Goal: Task Accomplishment & Management: Manage account settings

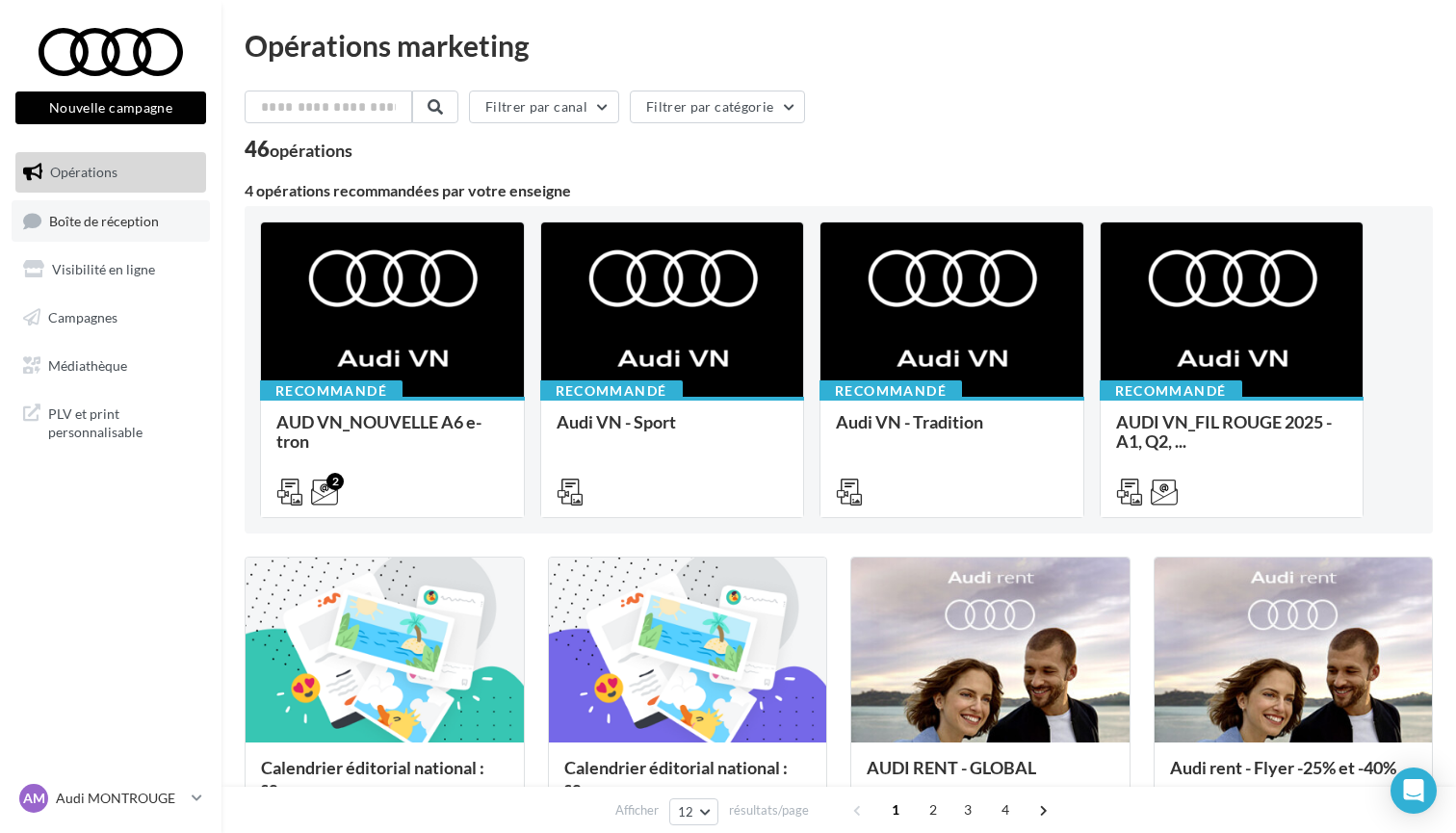
click at [77, 226] on span "Boîte de réception" at bounding box center [104, 220] width 110 height 17
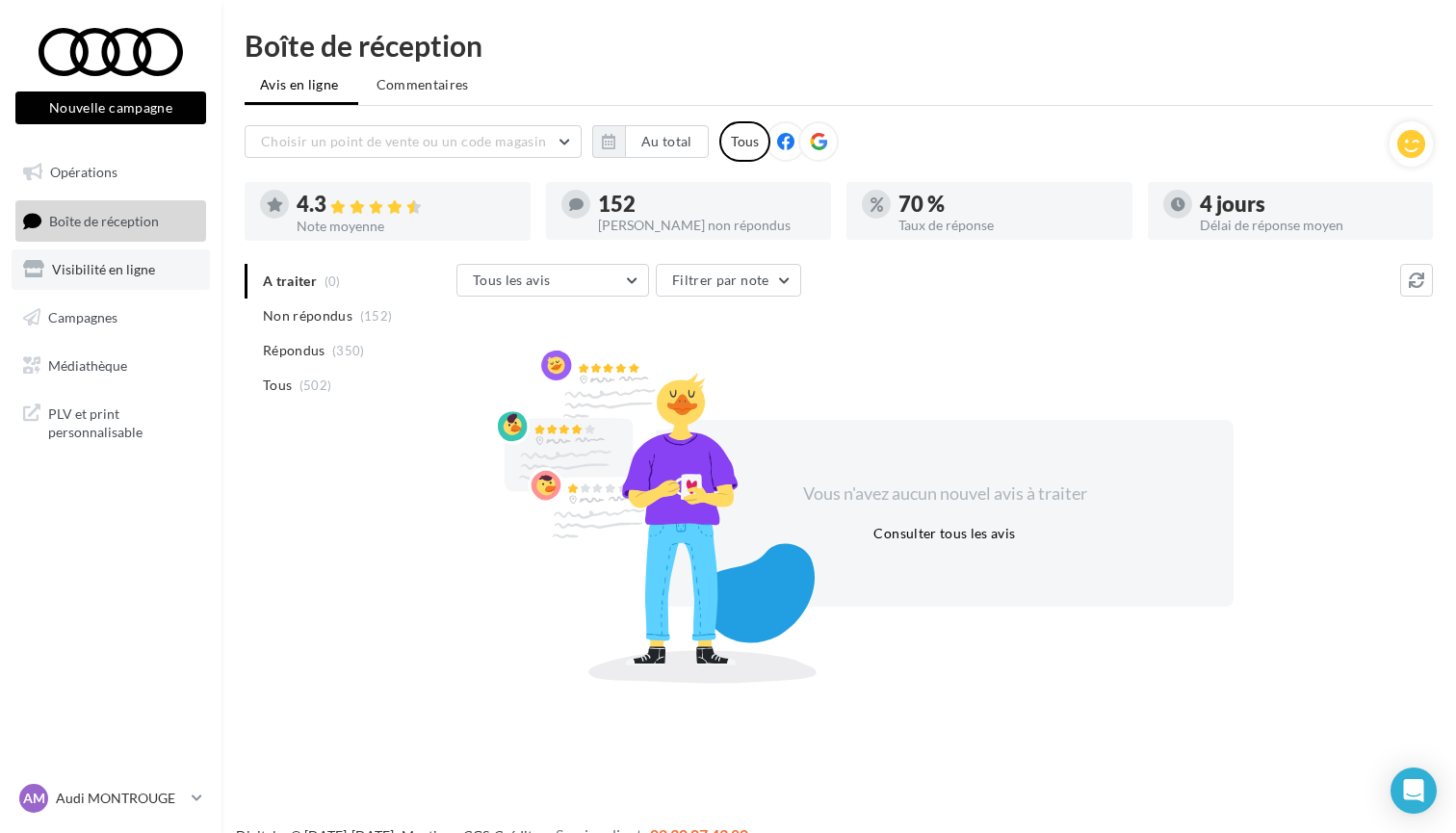
click at [92, 276] on span "Visibilité en ligne" at bounding box center [103, 269] width 103 height 17
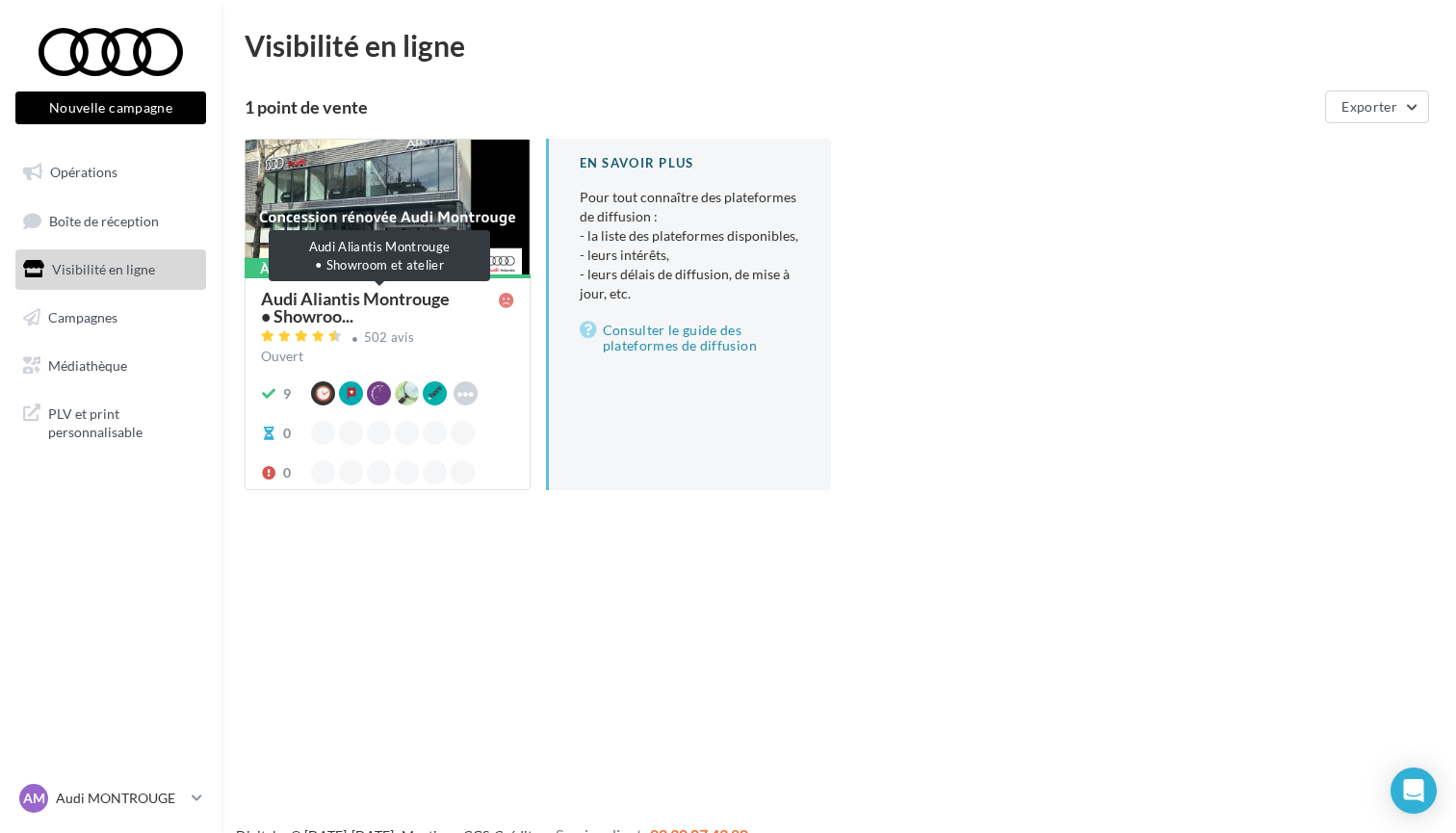
click at [400, 305] on span "Audi Aliantis Montrouge • Showroo..." at bounding box center [380, 306] width 238 height 35
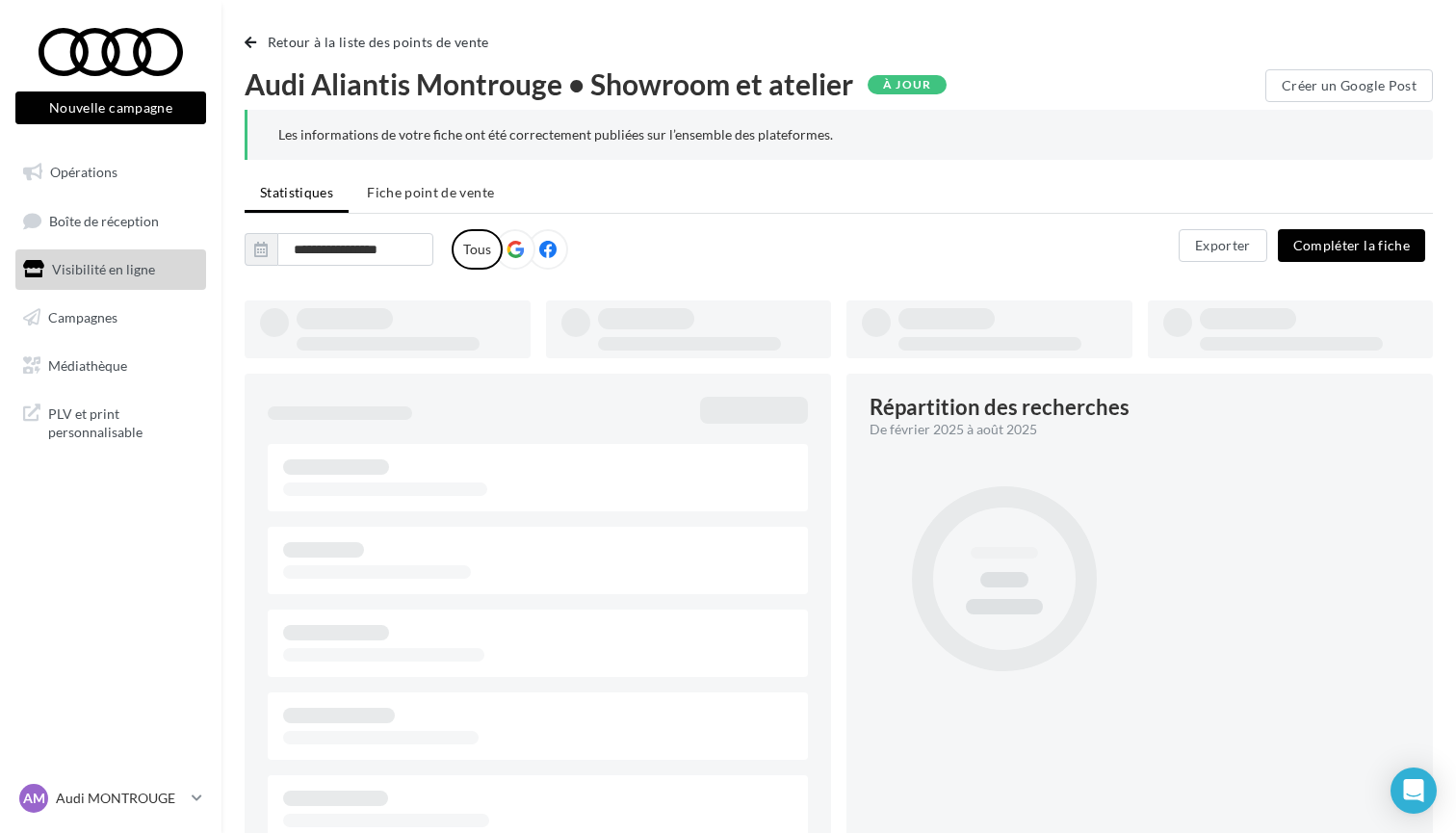
type input "**********"
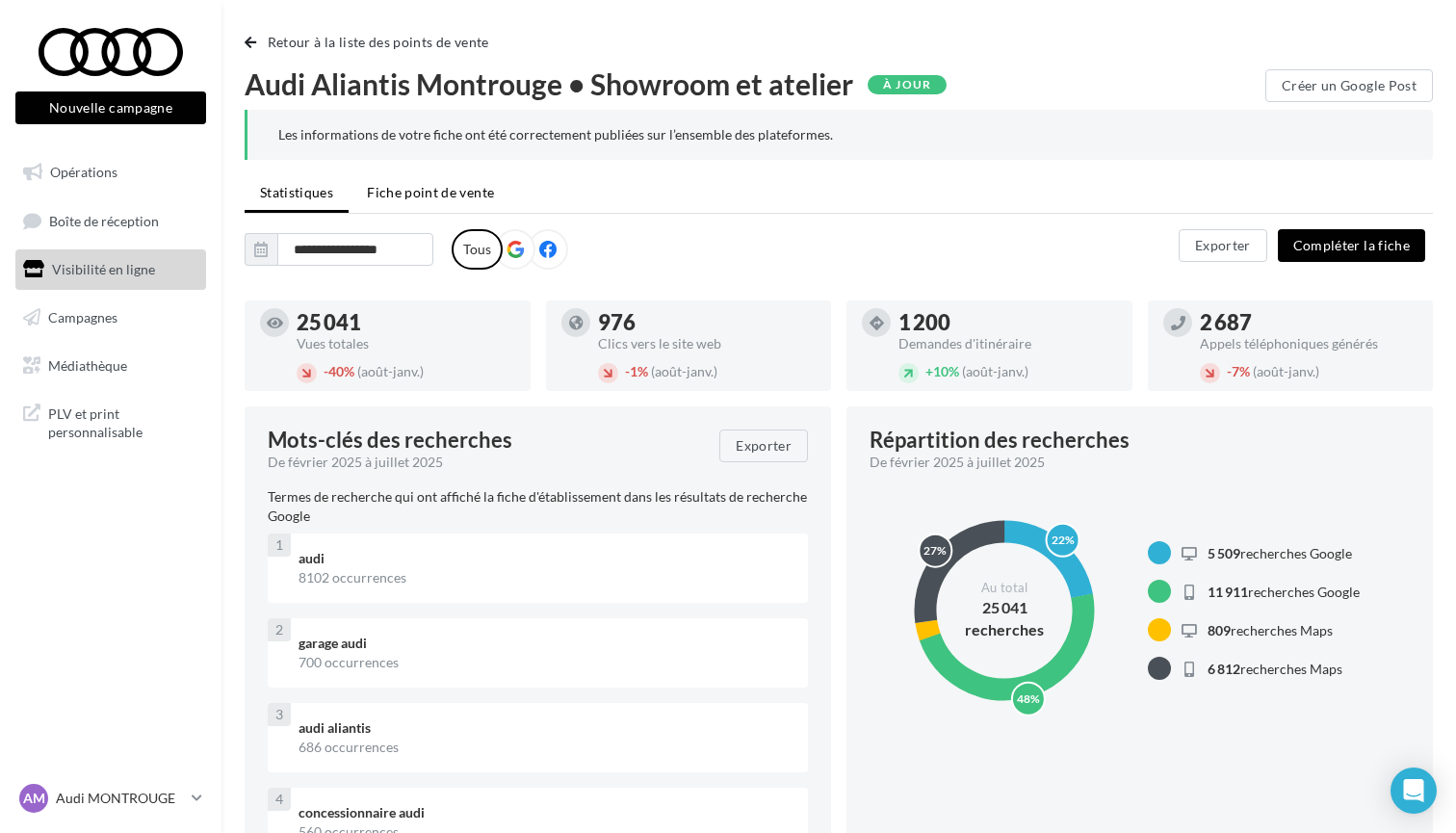
click at [425, 194] on span "Fiche point de vente" at bounding box center [430, 191] width 127 height 17
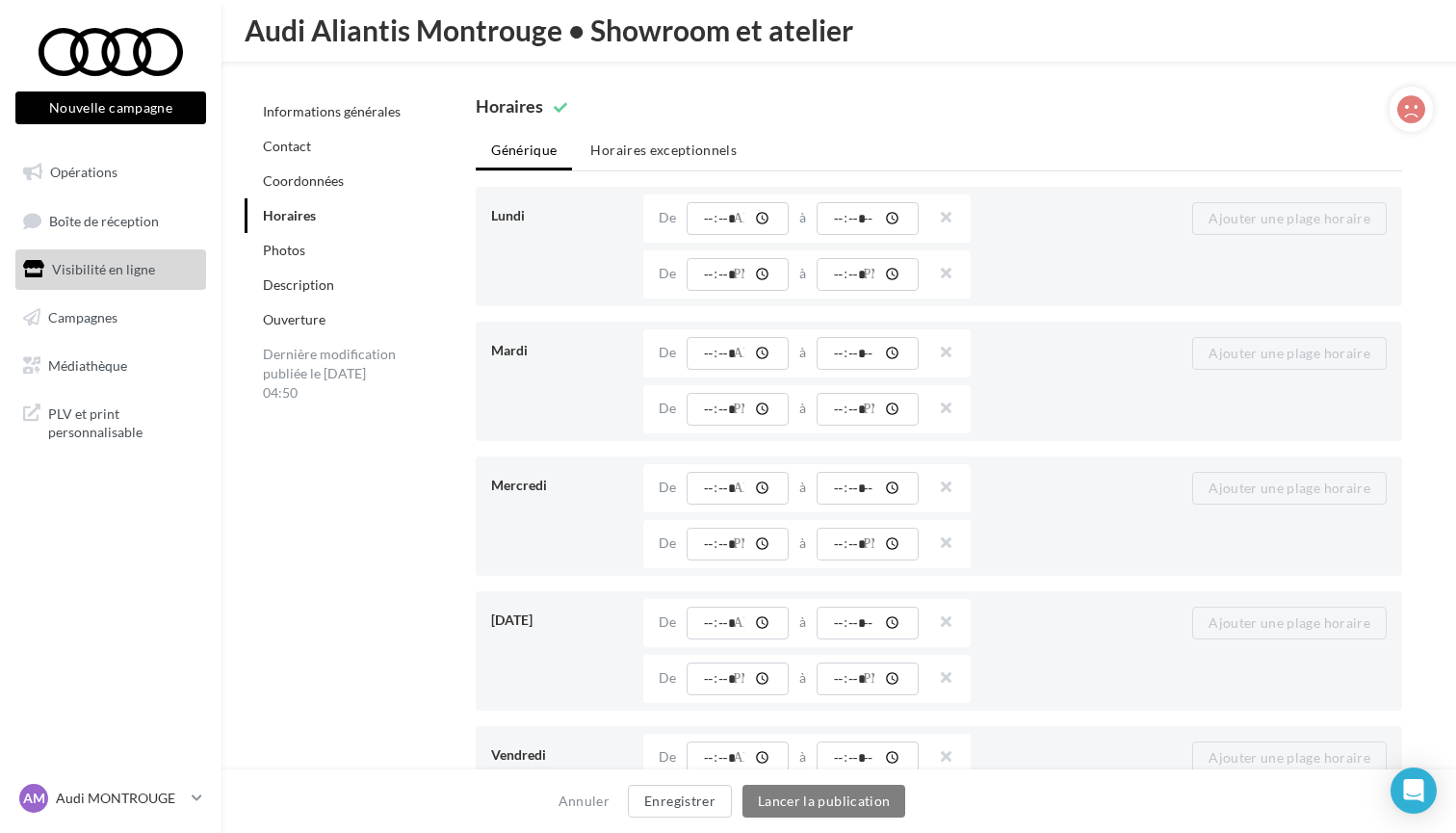
scroll to position [1713, 0]
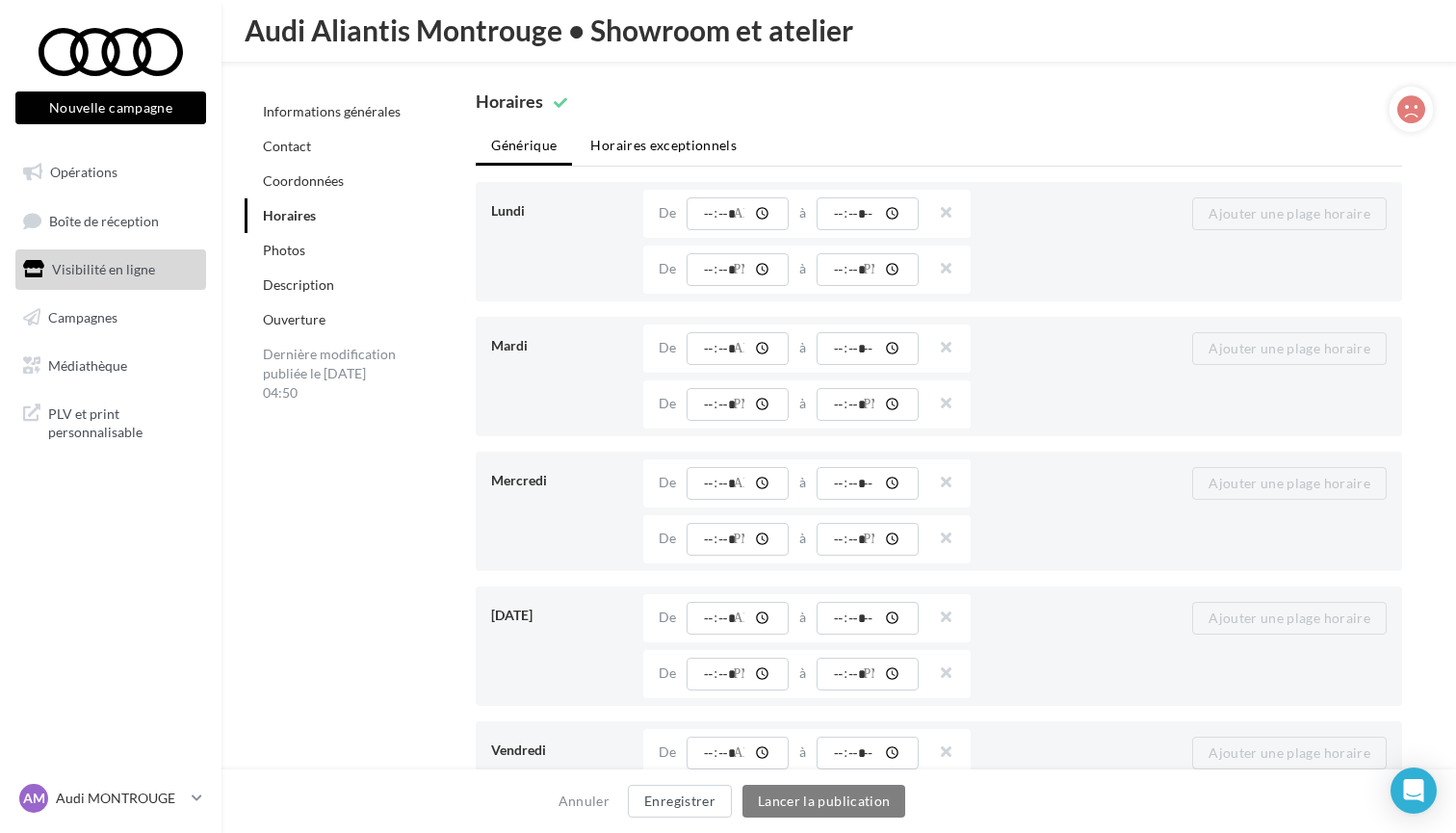
click at [663, 129] on li "Horaires exceptionnels" at bounding box center [664, 145] width 178 height 35
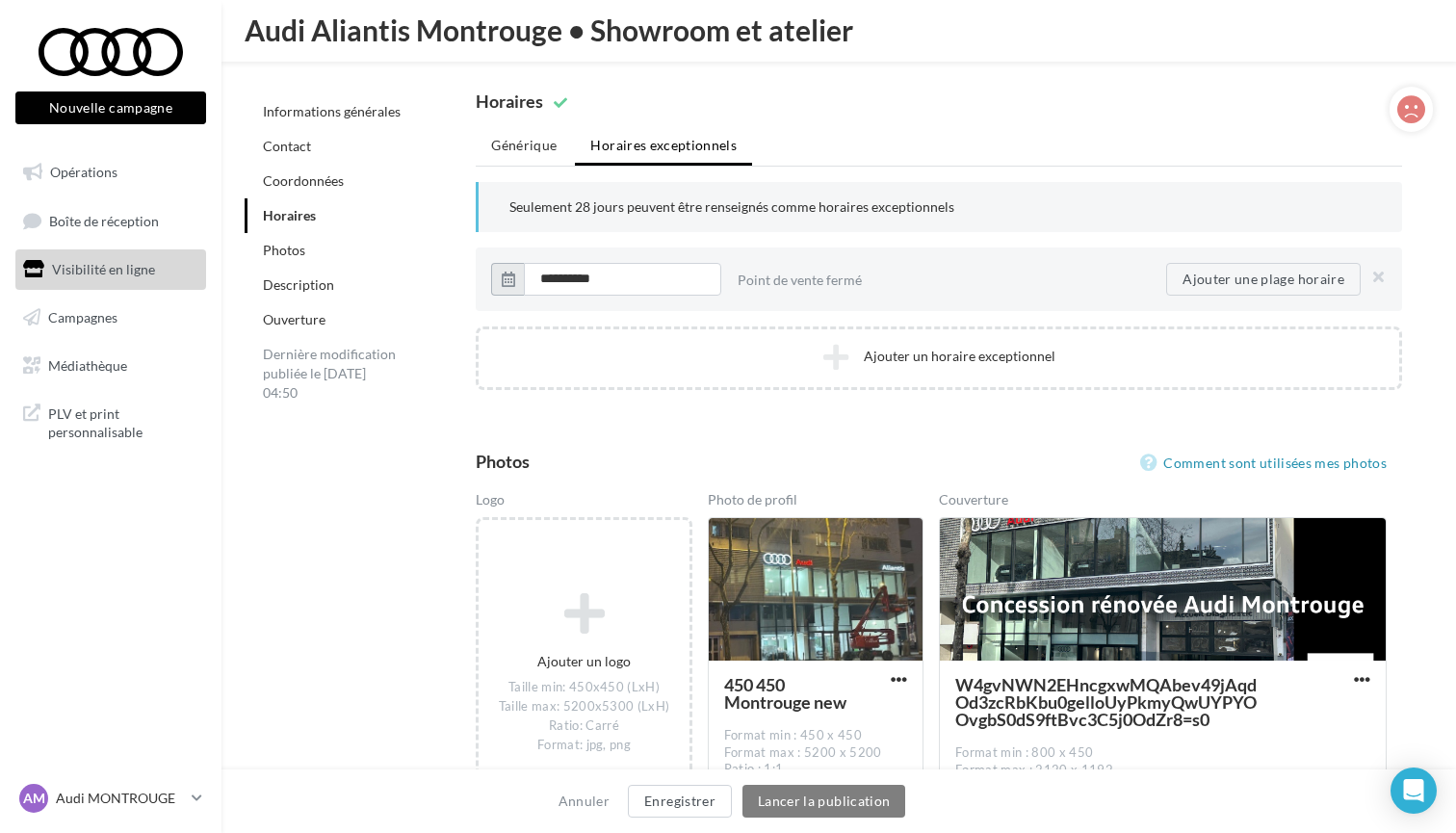
click at [514, 273] on icon "button" at bounding box center [509, 280] width 14 height 16
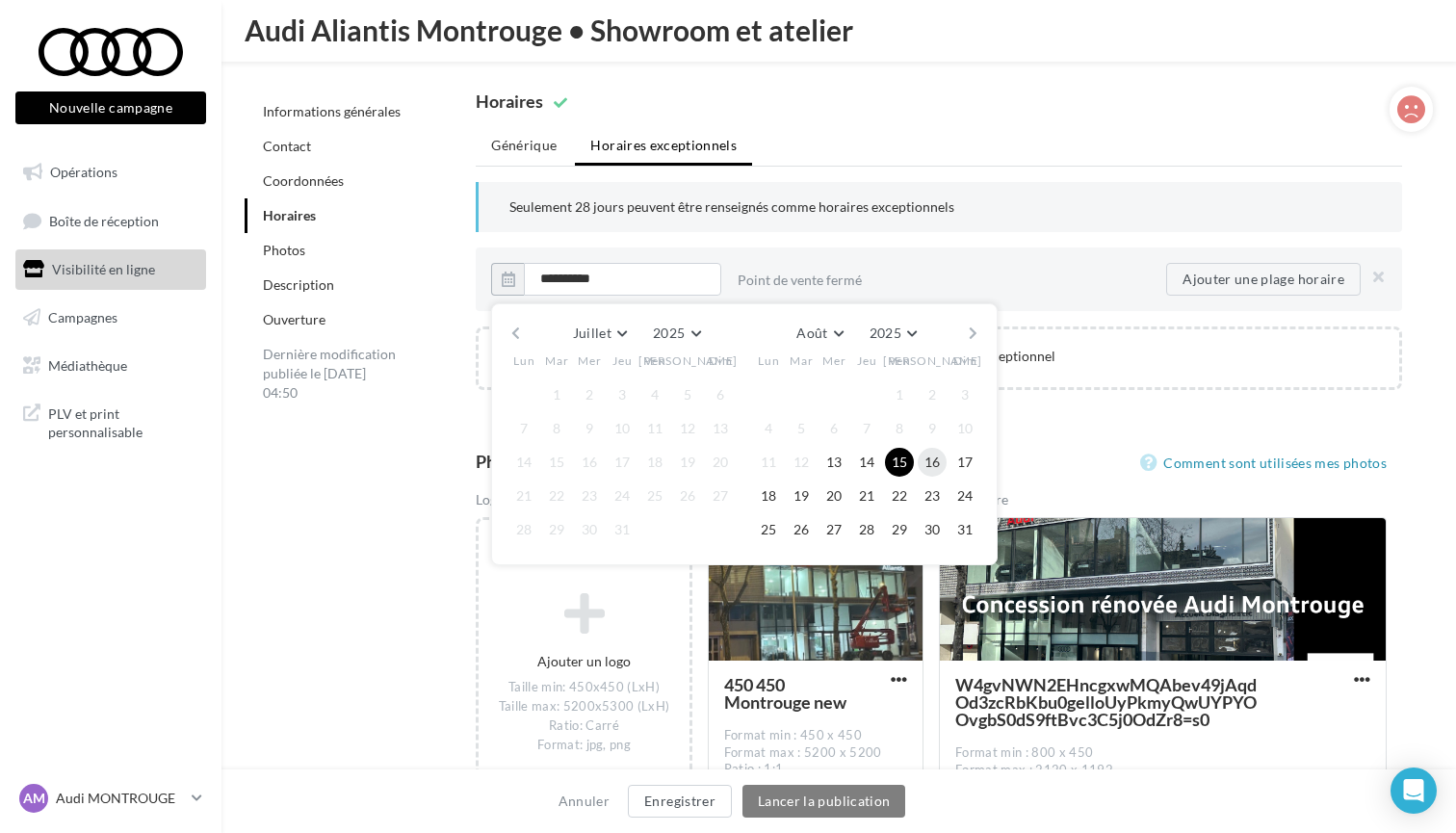
click at [929, 459] on button "16" at bounding box center [931, 462] width 29 height 29
type input "**********"
click at [1103, 400] on div "Horaires Générique Horaires exceptionnels Lundi Point de vente ouvert 24h / 24 …" at bounding box center [939, 241] width 988 height 328
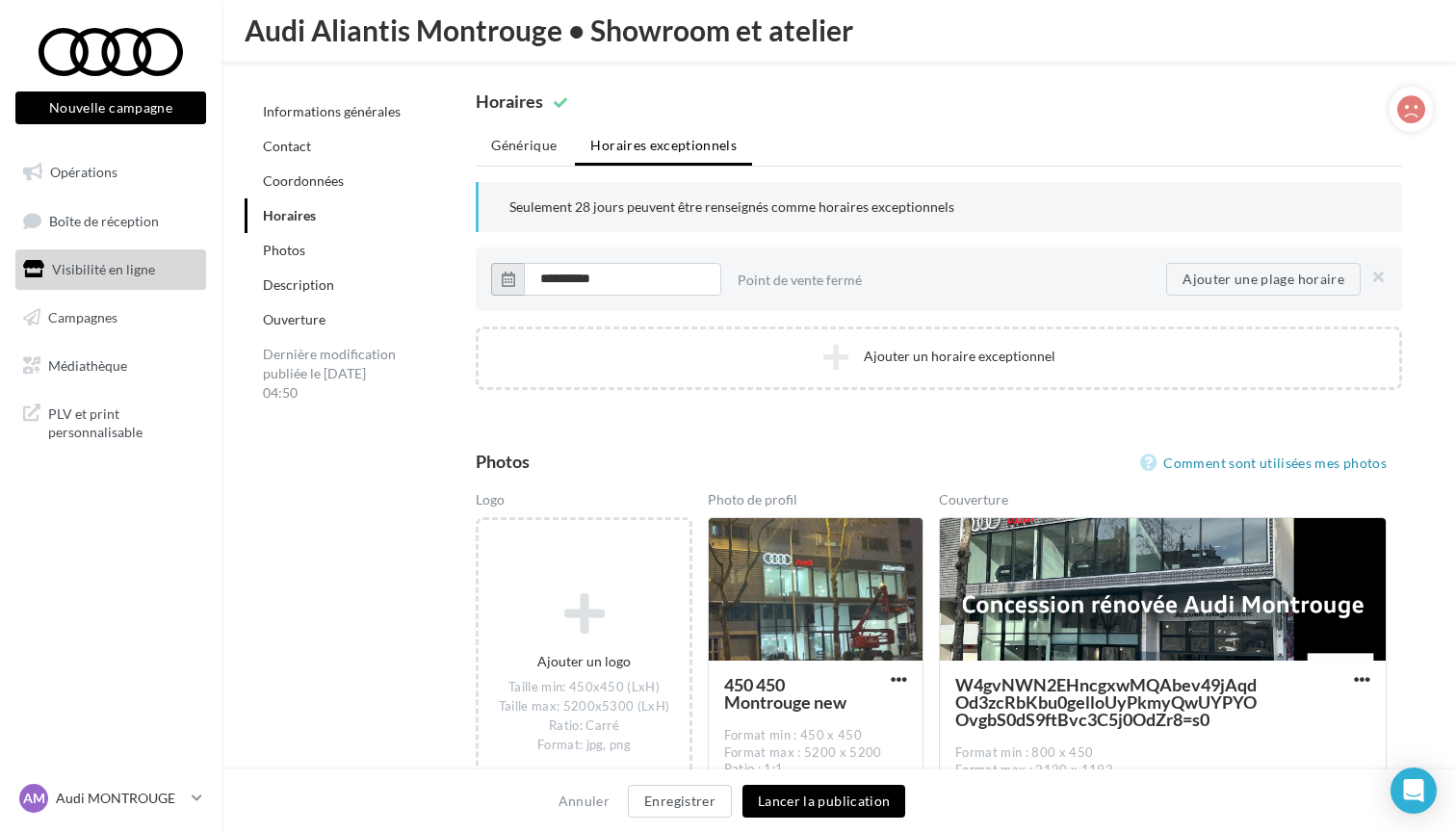
click at [515, 287] on button "button" at bounding box center [507, 279] width 33 height 33
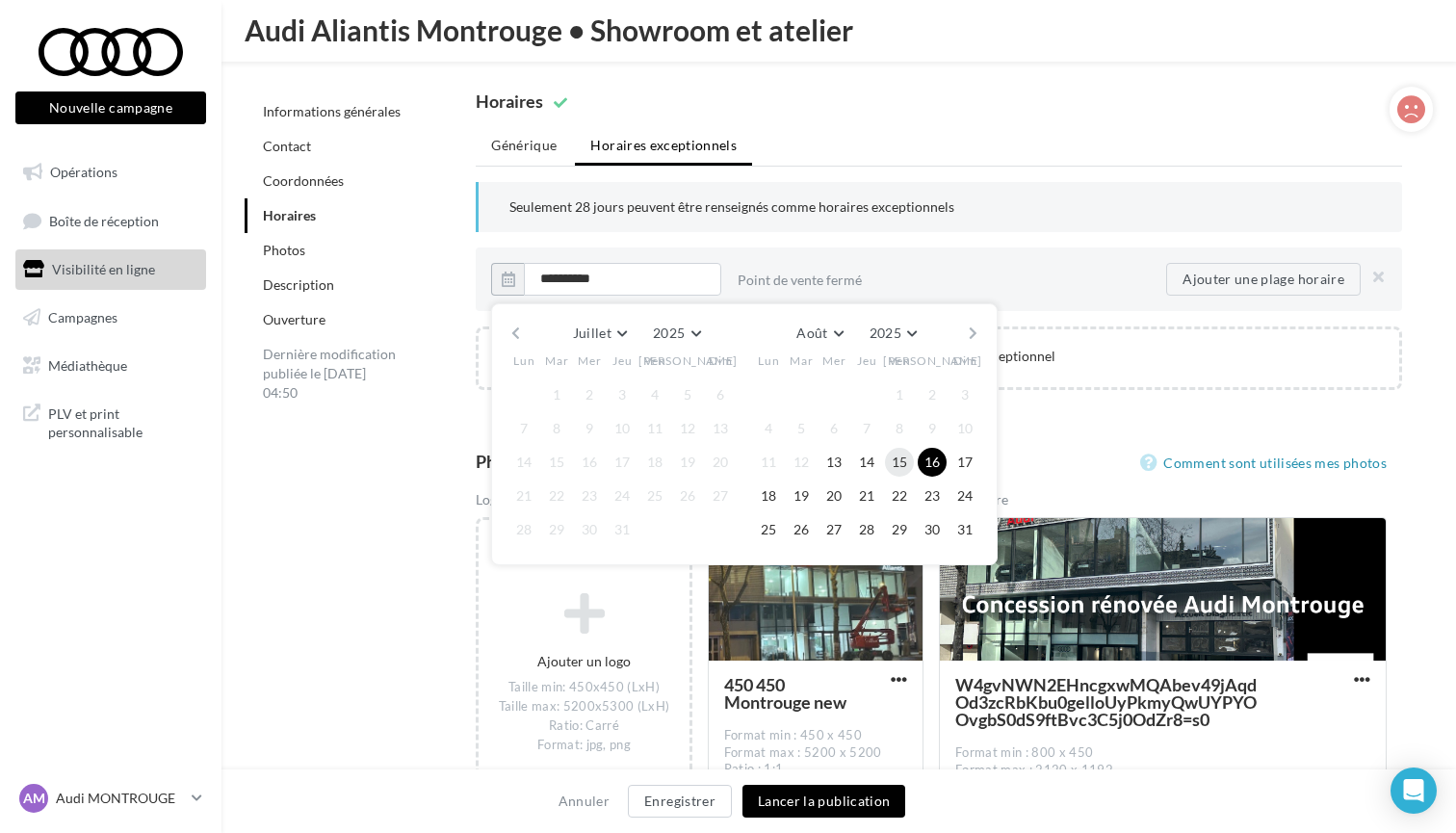
click at [900, 453] on button "15" at bounding box center [899, 462] width 29 height 29
type input "**********"
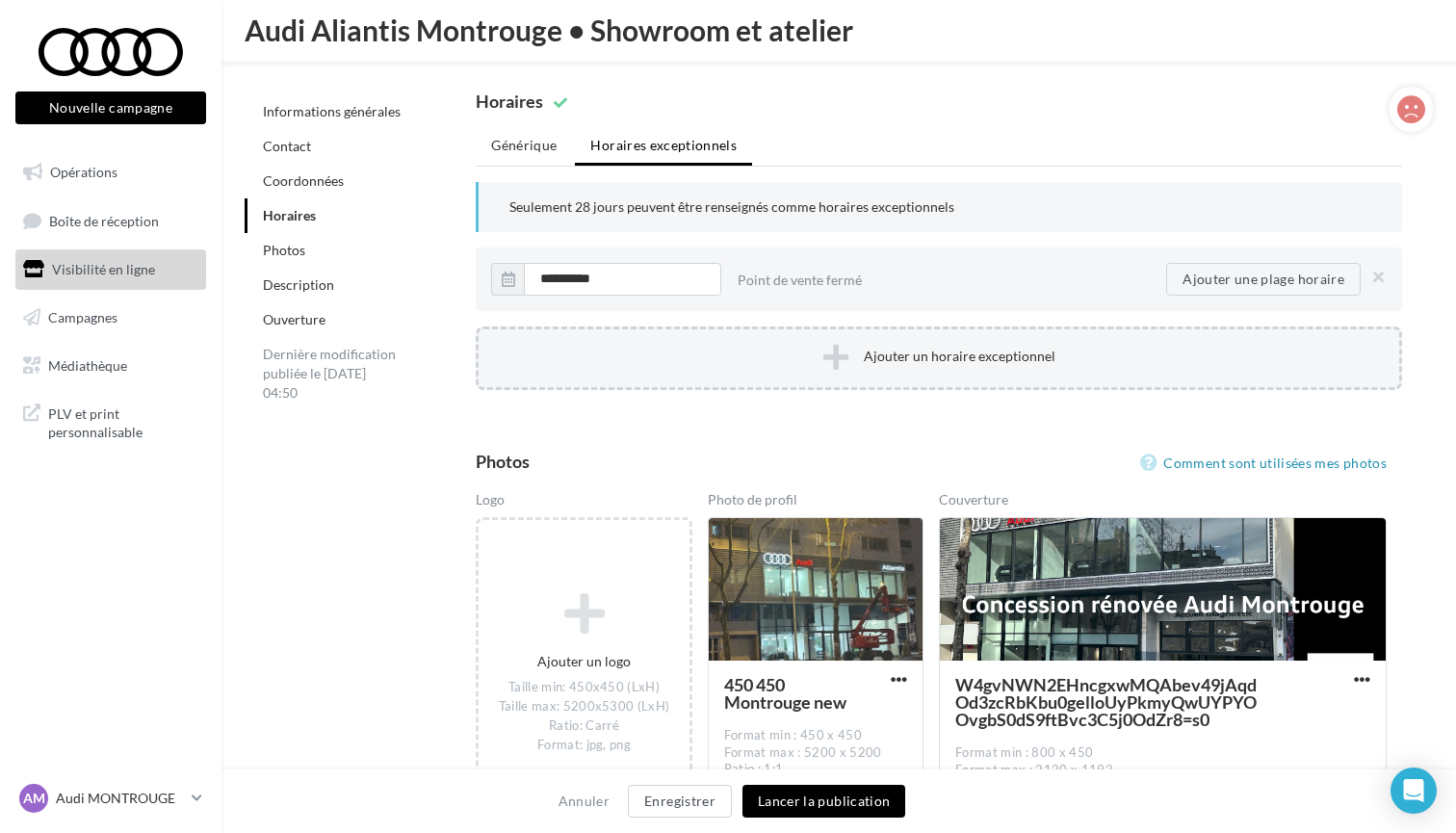
click at [949, 346] on button "Ajouter un horaire exceptionnel" at bounding box center [939, 358] width 926 height 63
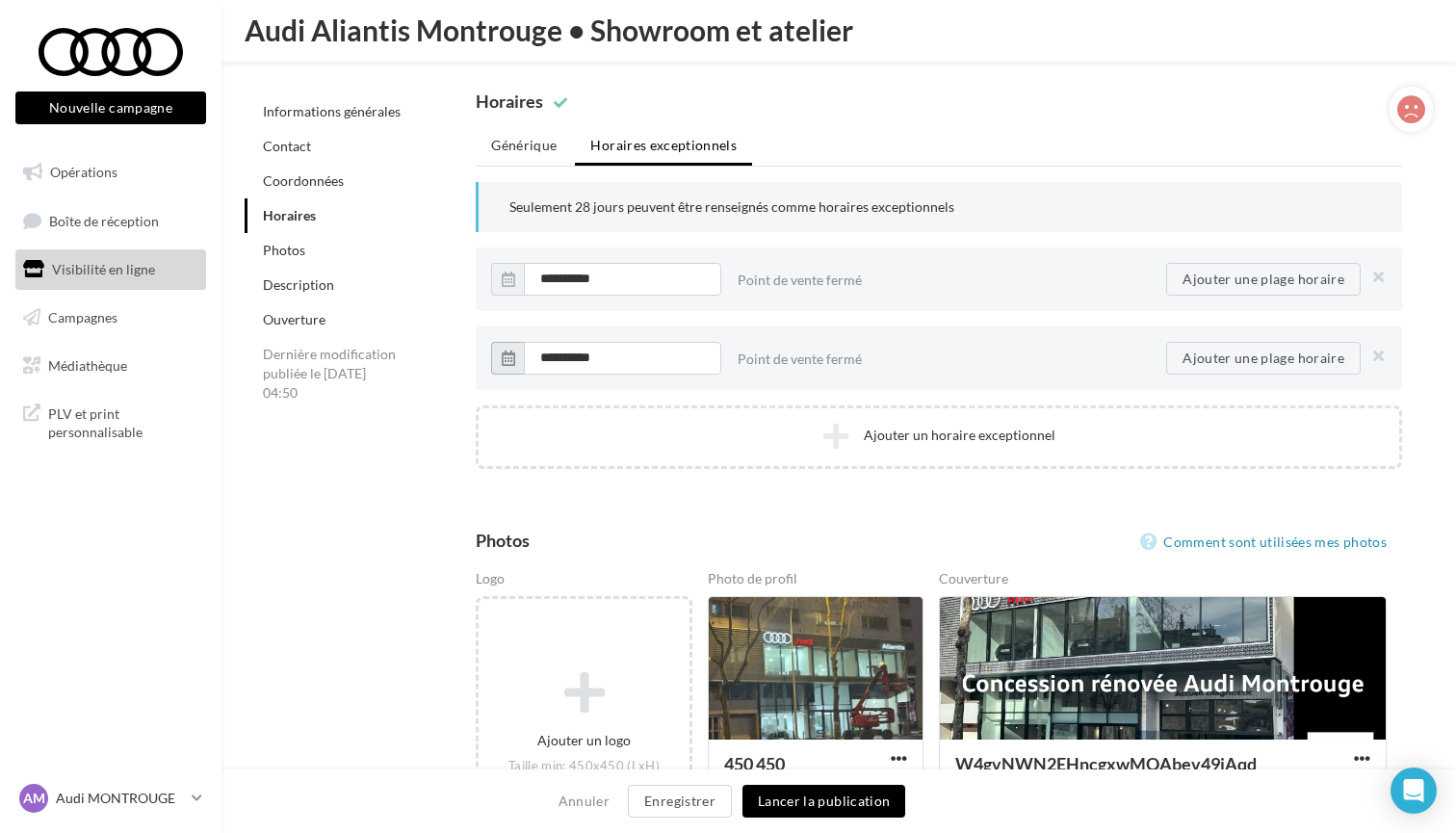
click at [510, 362] on icon "button" at bounding box center [509, 358] width 14 height 16
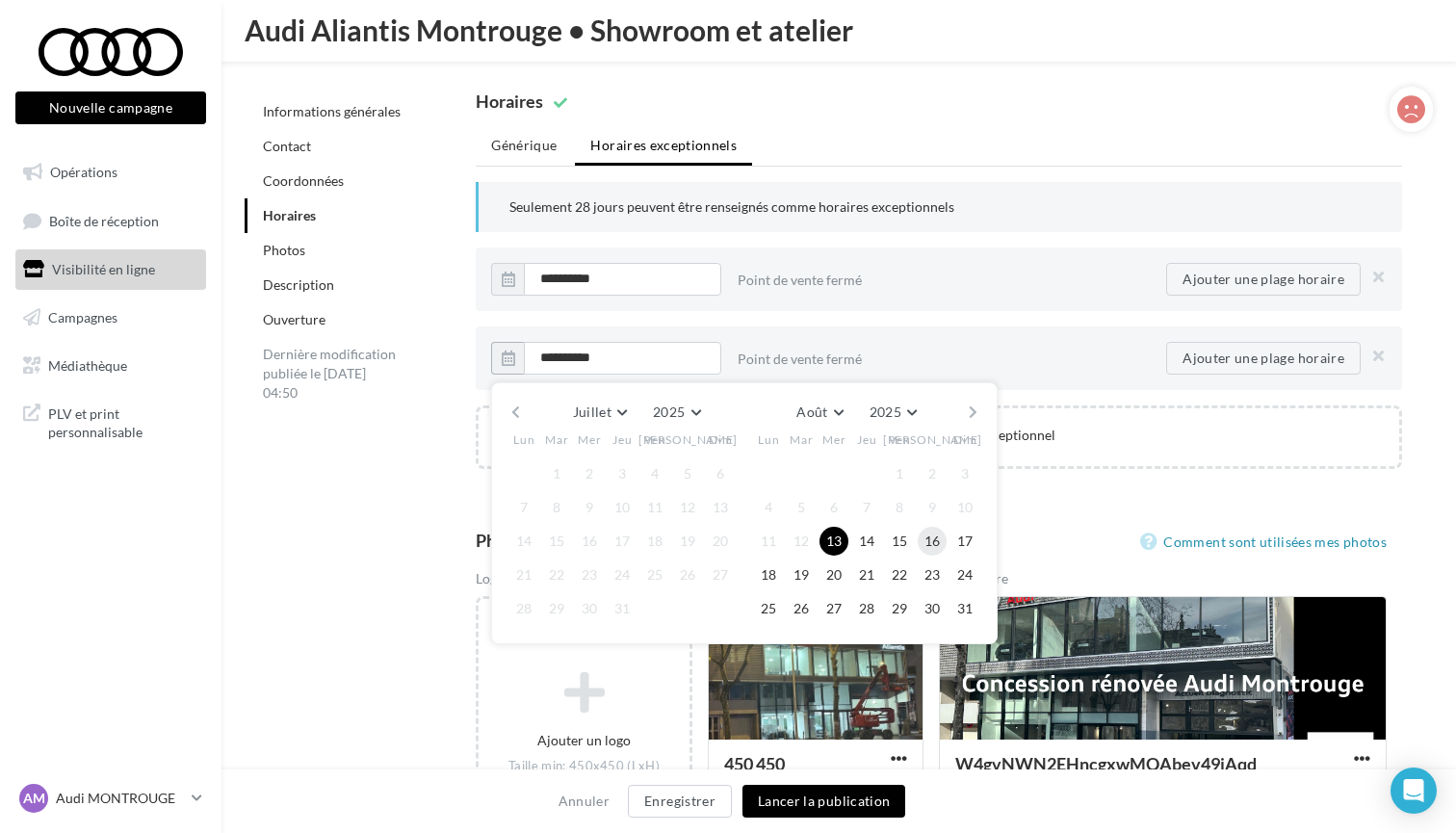
click at [927, 539] on button "16" at bounding box center [931, 540] width 29 height 29
type input "**********"
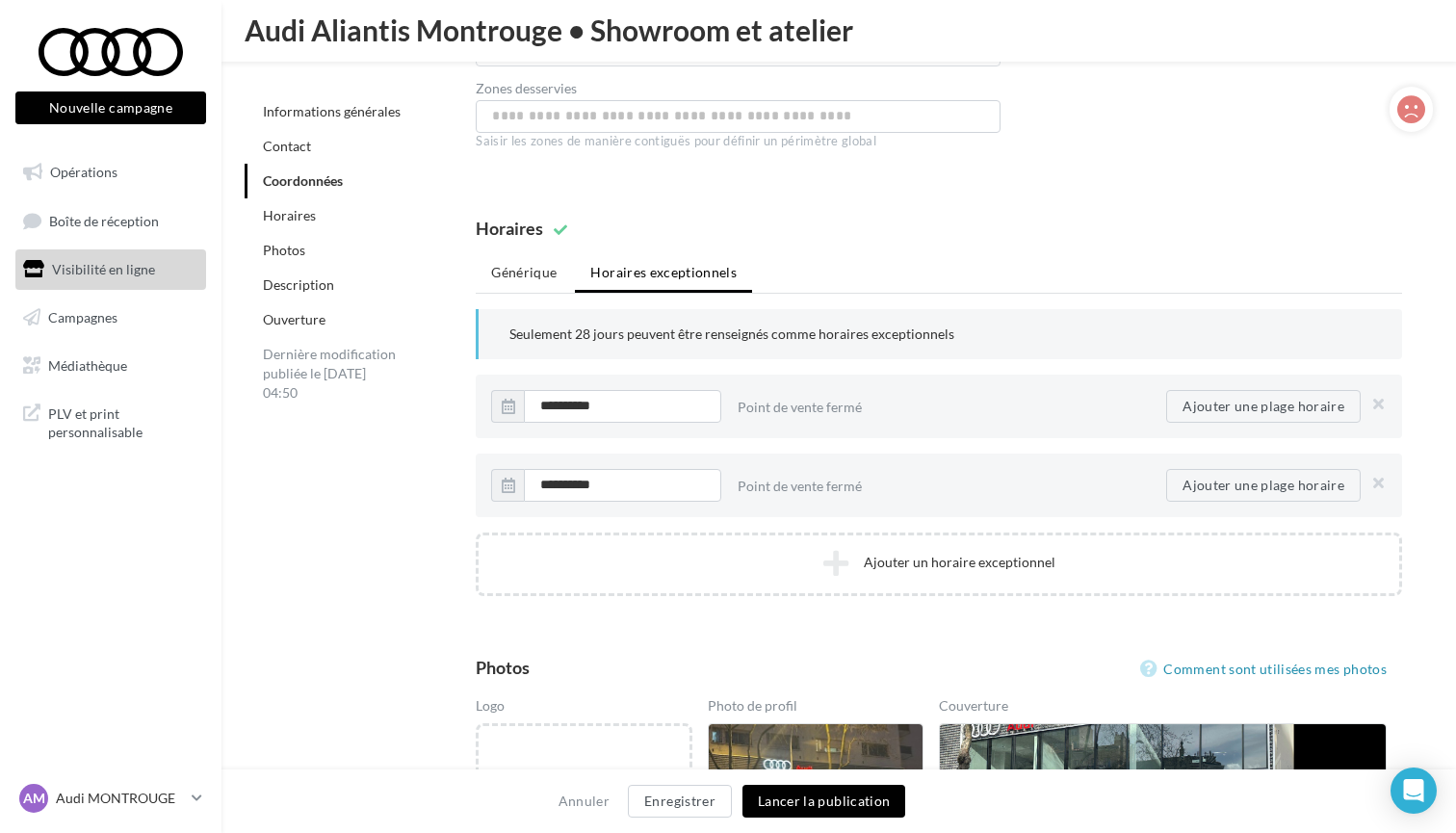
scroll to position [1574, 0]
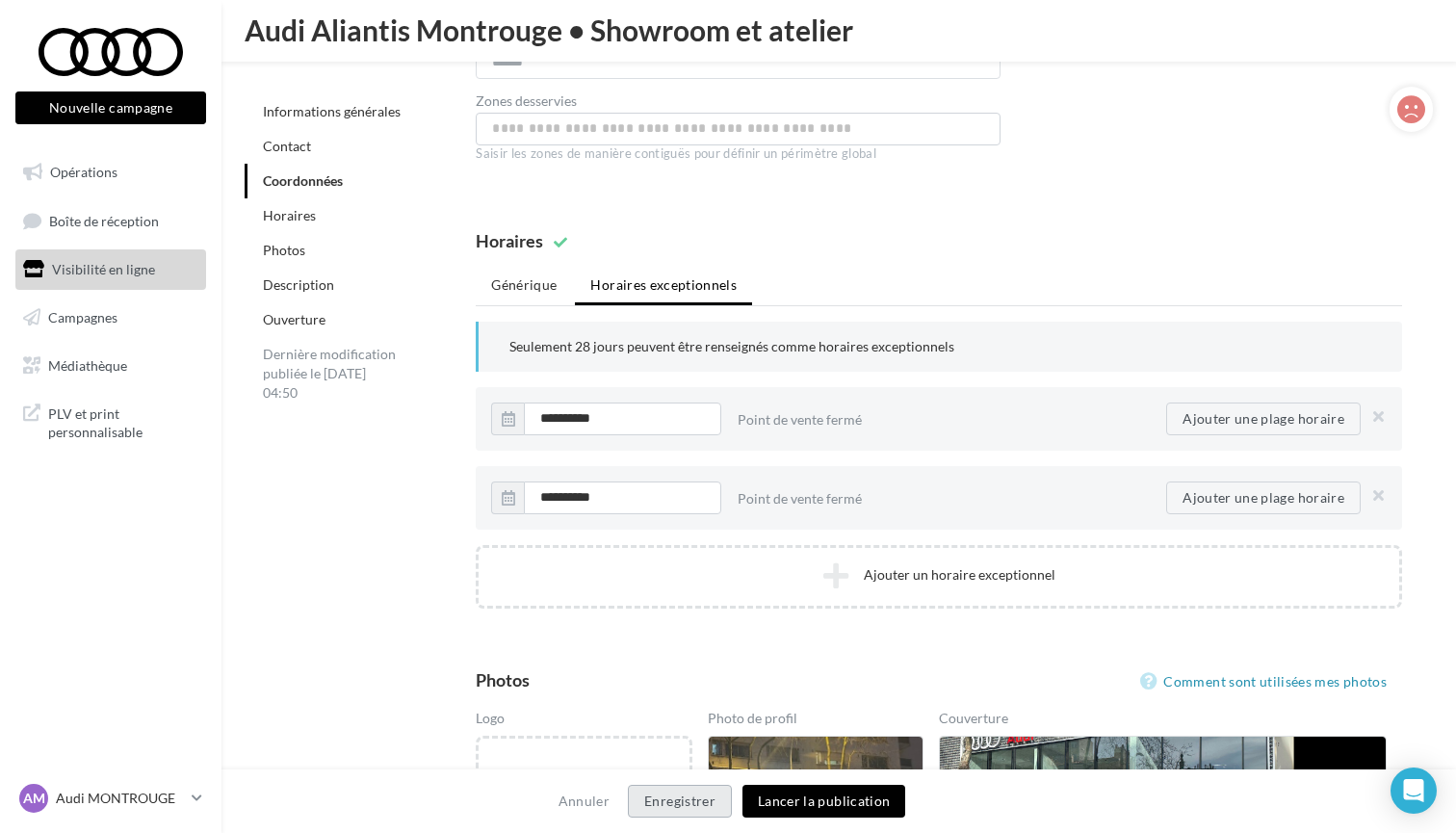
click at [687, 803] on button "Enregistrer" at bounding box center [679, 800] width 104 height 33
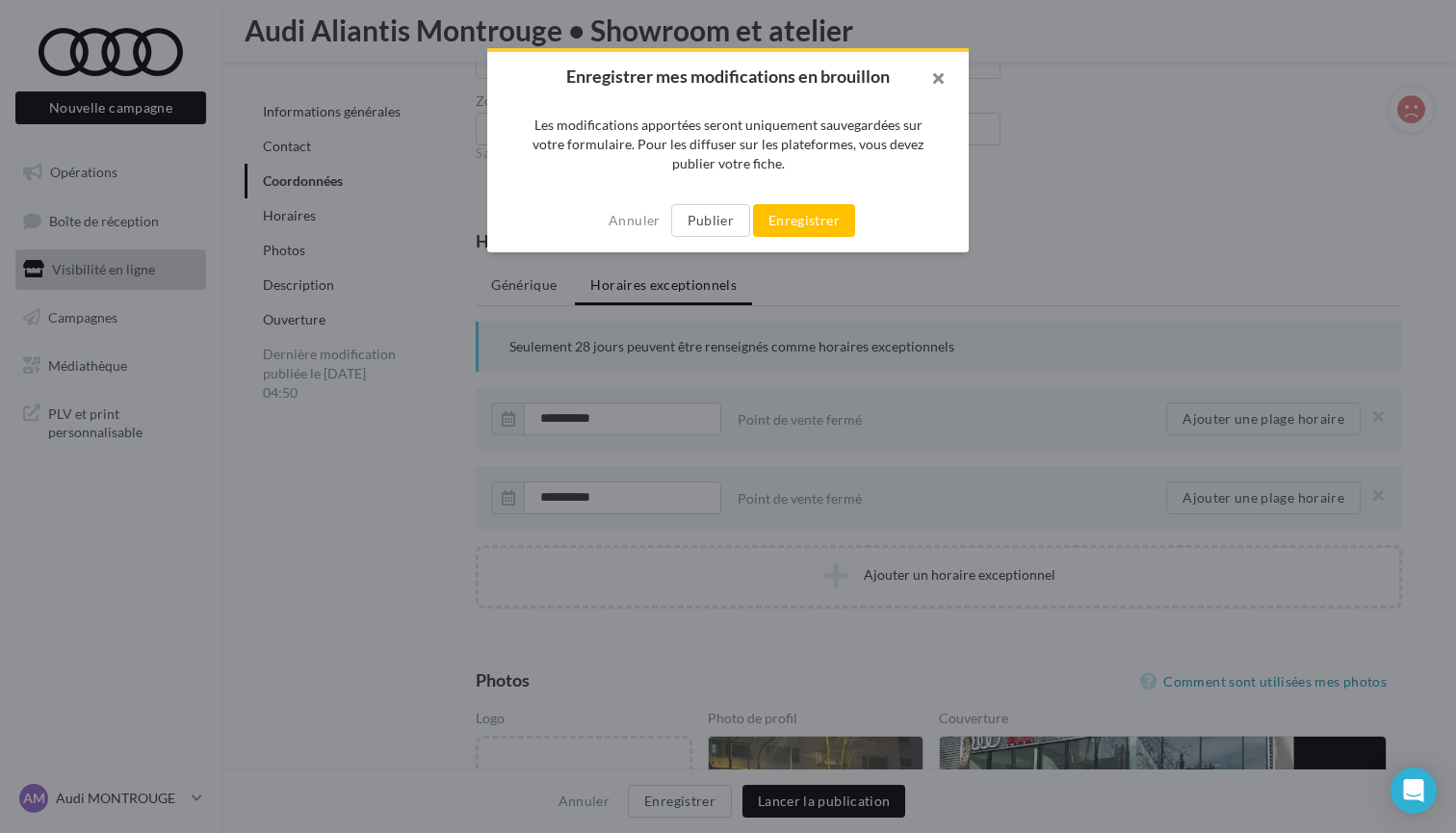
click at [933, 91] on button "button" at bounding box center [930, 80] width 77 height 58
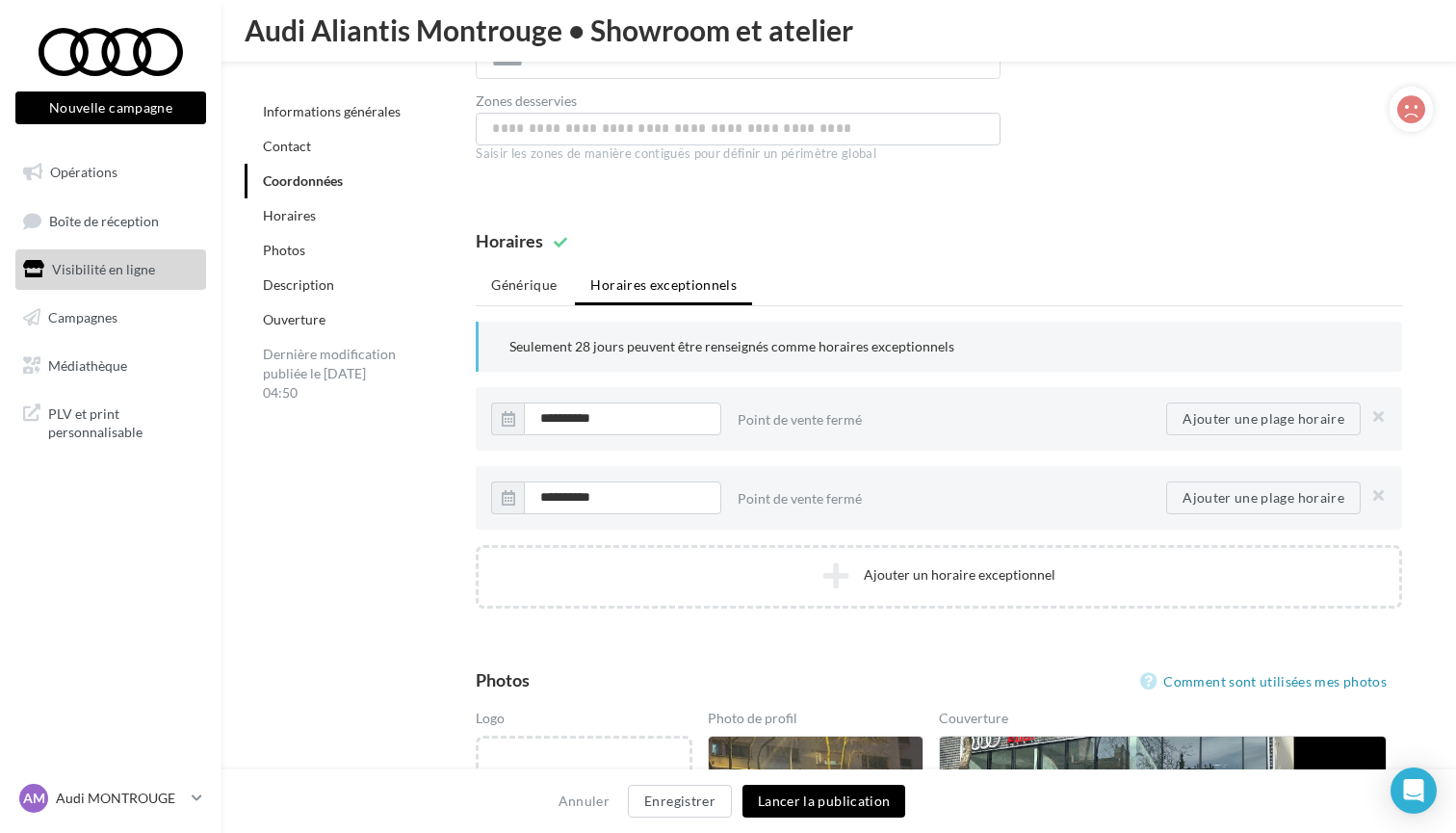
click at [830, 795] on button "Lancer la publication" at bounding box center [824, 800] width 163 height 33
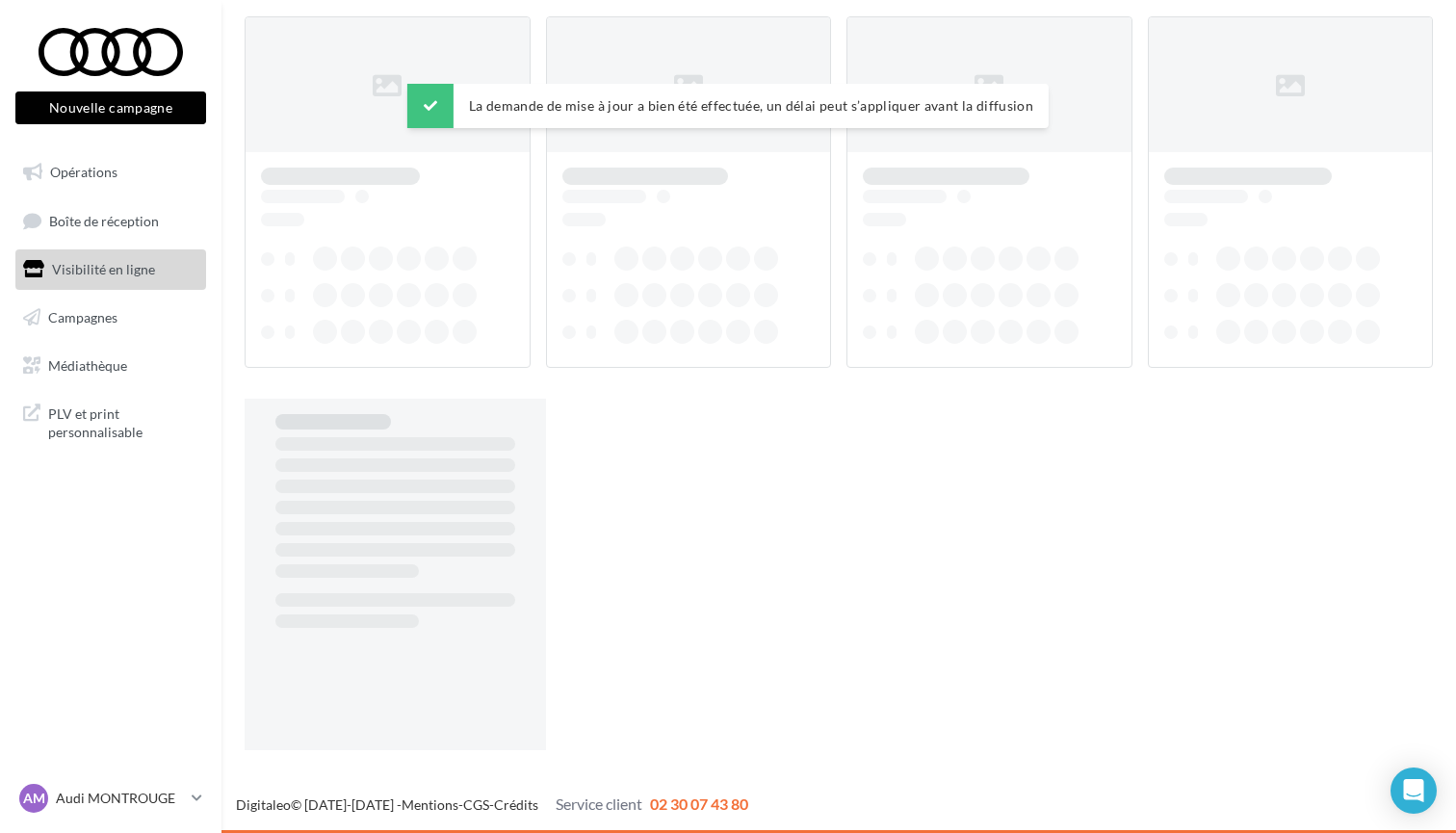
scroll to position [31, 0]
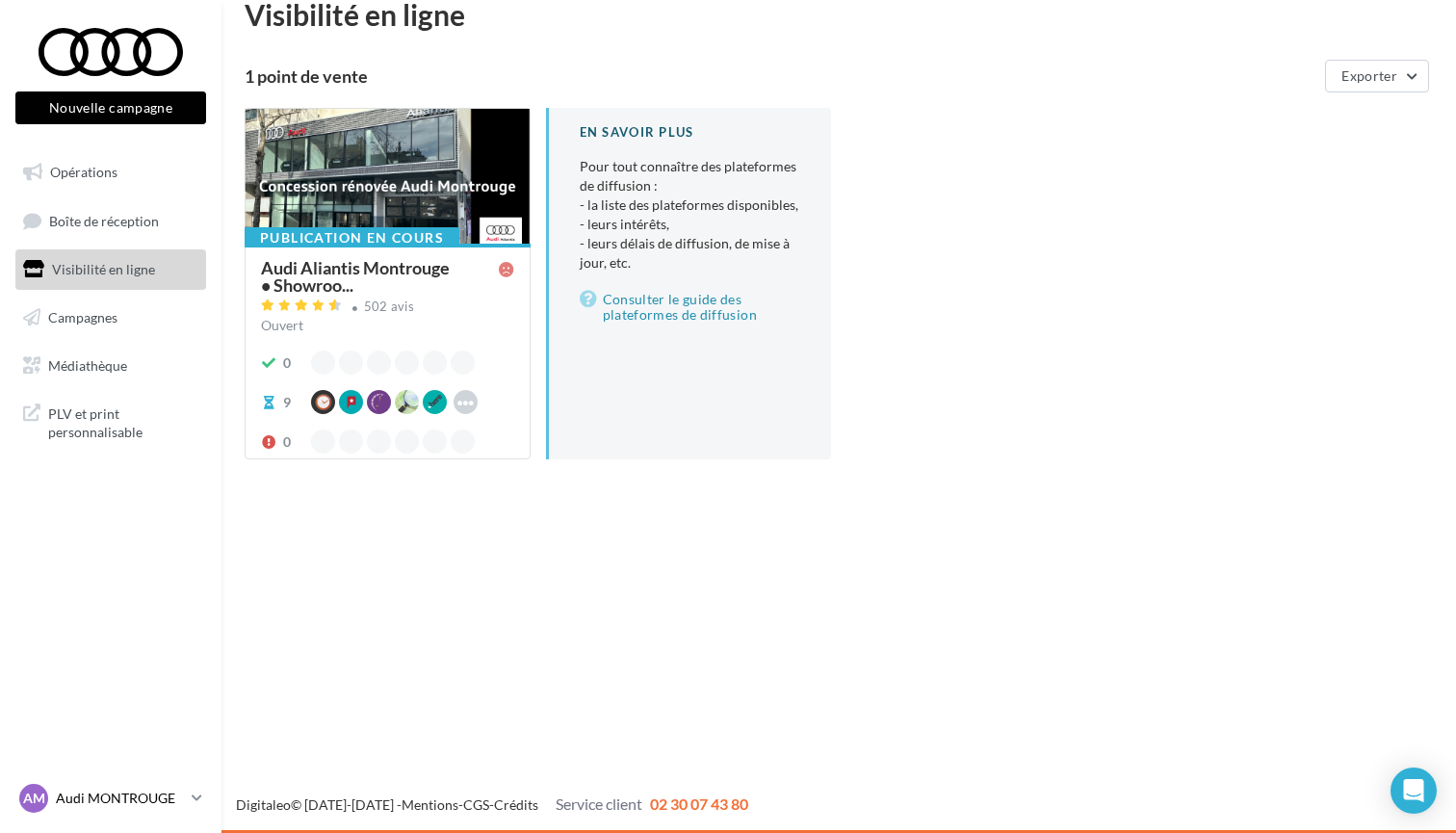
click at [104, 804] on p "Audi MONTROUGE" at bounding box center [119, 797] width 128 height 19
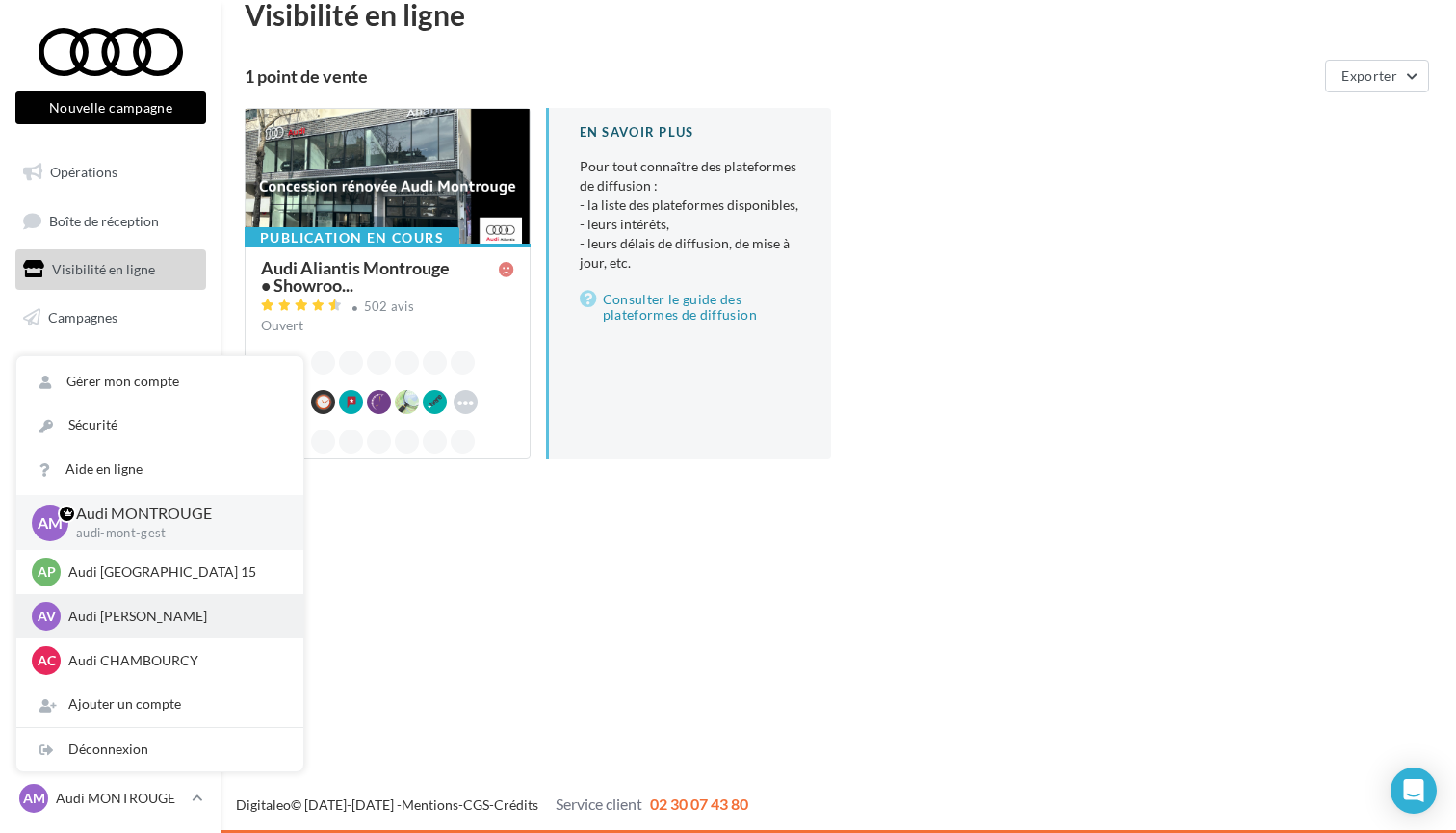
click at [138, 621] on p "Audi VIRY CHATILLON" at bounding box center [175, 616] width 212 height 19
